Goal: Find specific page/section: Find specific page/section

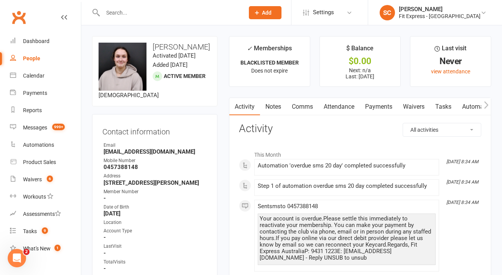
click at [166, 17] on input "text" at bounding box center [170, 12] width 139 height 11
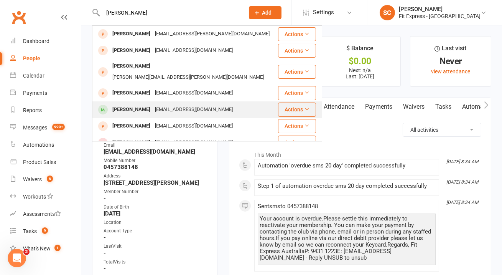
type input "[PERSON_NAME]"
click at [181, 104] on div "[EMAIL_ADDRESS][DOMAIN_NAME]" at bounding box center [194, 109] width 83 height 11
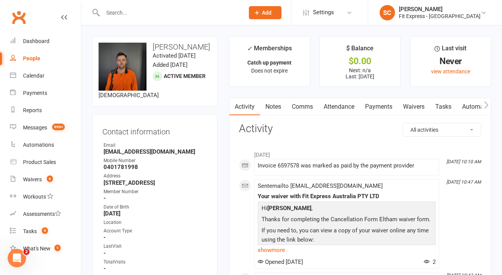
click at [137, 13] on input "text" at bounding box center [170, 12] width 139 height 11
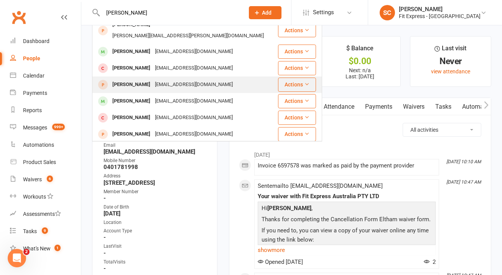
scroll to position [42, 0]
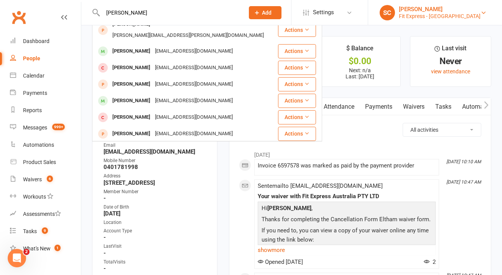
type input "[PERSON_NAME]"
click at [473, 14] on link "SC [PERSON_NAME] Fit Express - Eltham" at bounding box center [435, 12] width 111 height 15
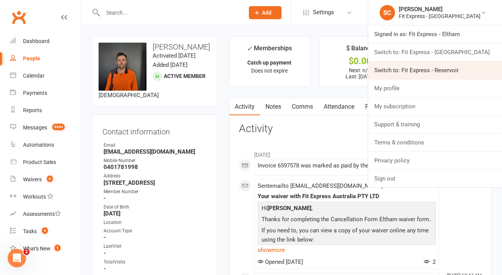
click at [461, 71] on link "Switch to: Fit Express - Reservoir" at bounding box center [435, 70] width 134 height 18
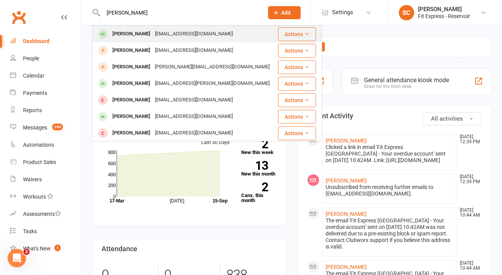
type input "bryce linnan"
click at [139, 33] on div "Bryce linnane" at bounding box center [131, 33] width 43 height 11
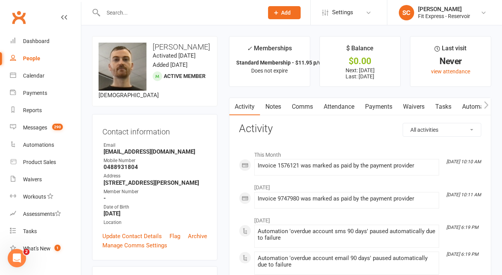
drag, startPoint x: 149, startPoint y: 50, endPoint x: 148, endPoint y: 30, distance: 20.0
click at [149, 46] on h3 "Bryce linnane" at bounding box center [155, 47] width 112 height 8
click at [145, 15] on input "text" at bounding box center [179, 12] width 157 height 11
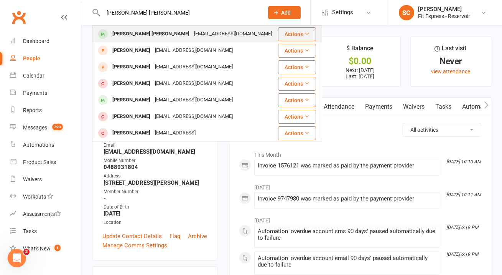
type input "connor dwyer"
click at [192, 28] on div "connor.dwyer1@hotmail.com" at bounding box center [233, 33] width 83 height 11
